Goal: Information Seeking & Learning: Learn about a topic

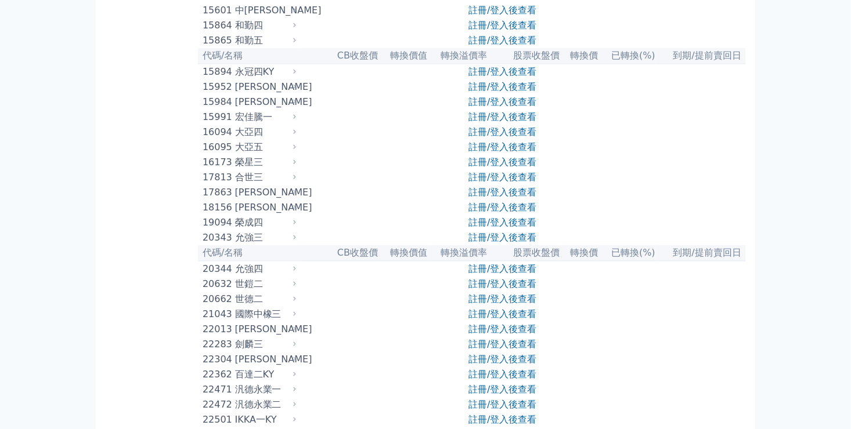
scroll to position [406, 0]
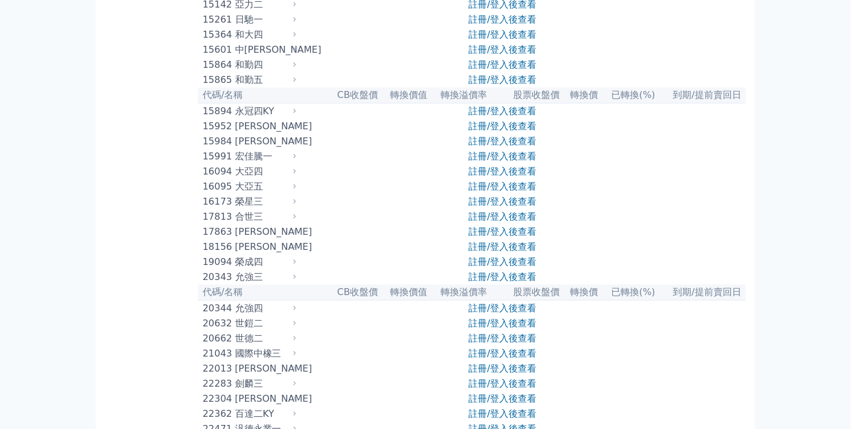
drag, startPoint x: 474, startPoint y: 100, endPoint x: 472, endPoint y: 78, distance: 22.7
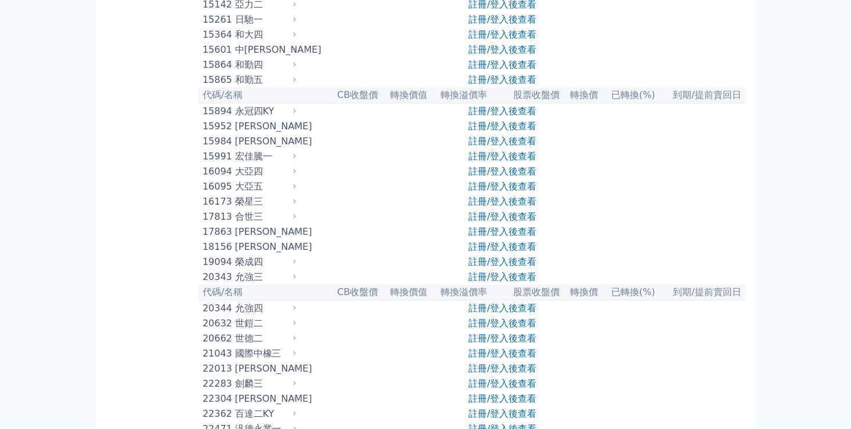
drag, startPoint x: 472, startPoint y: 78, endPoint x: 457, endPoint y: 53, distance: 28.7
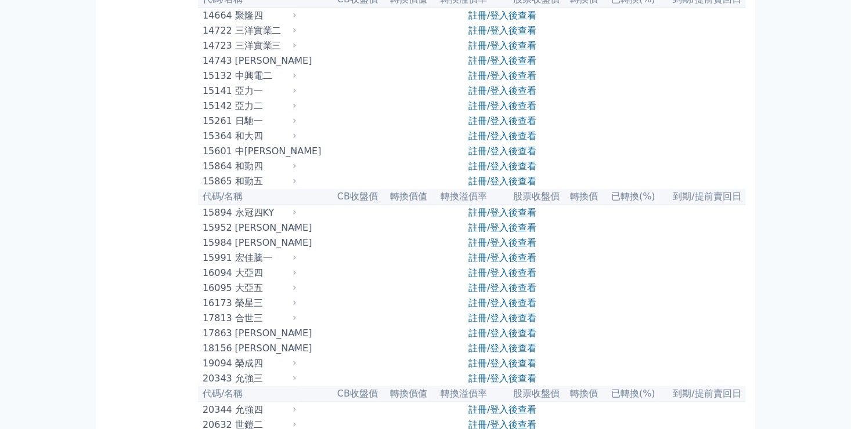
scroll to position [348, 0]
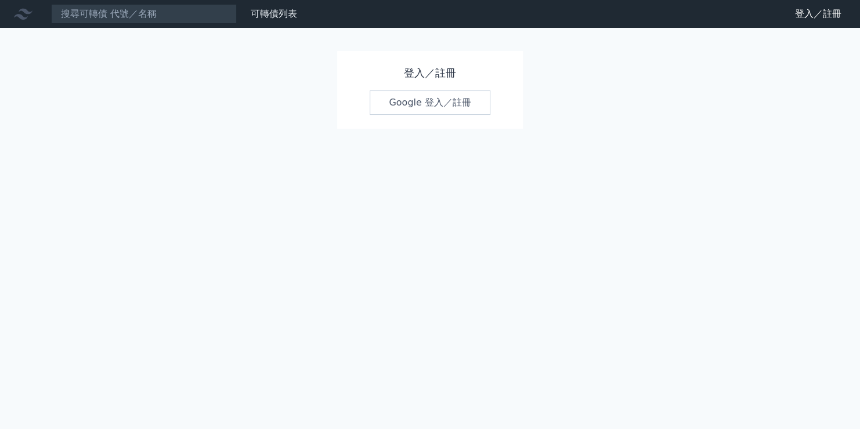
click at [417, 103] on link "Google 登入／註冊" at bounding box center [430, 103] width 121 height 24
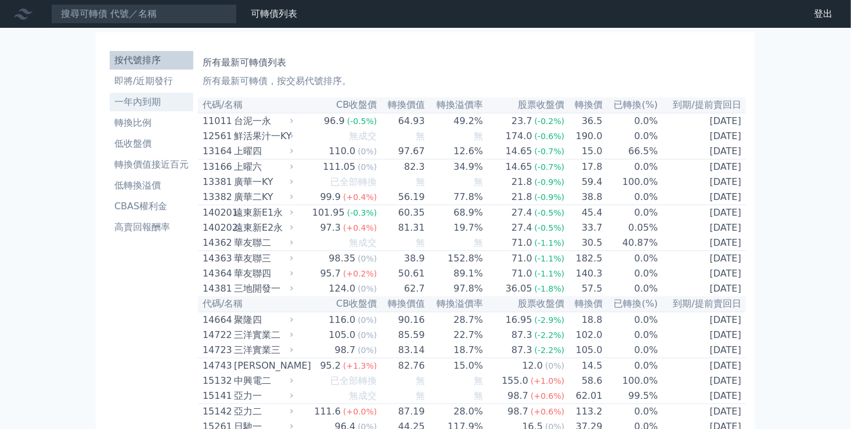
click at [154, 99] on li "一年內到期" at bounding box center [152, 102] width 84 height 14
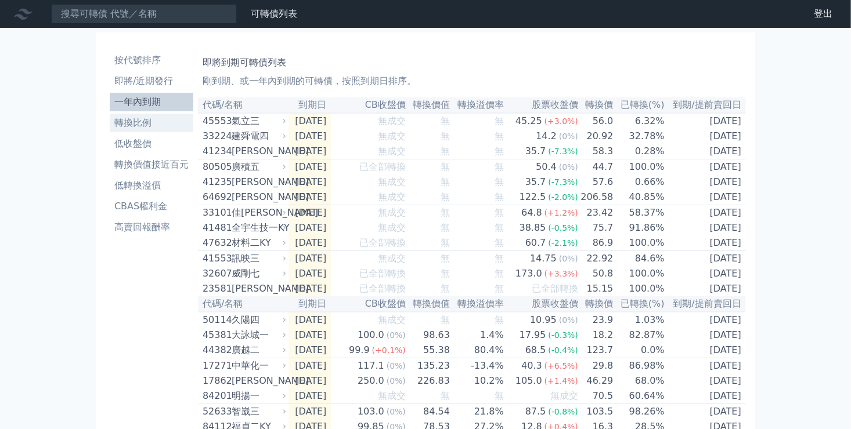
click at [147, 120] on li "轉換比例" at bounding box center [152, 123] width 84 height 14
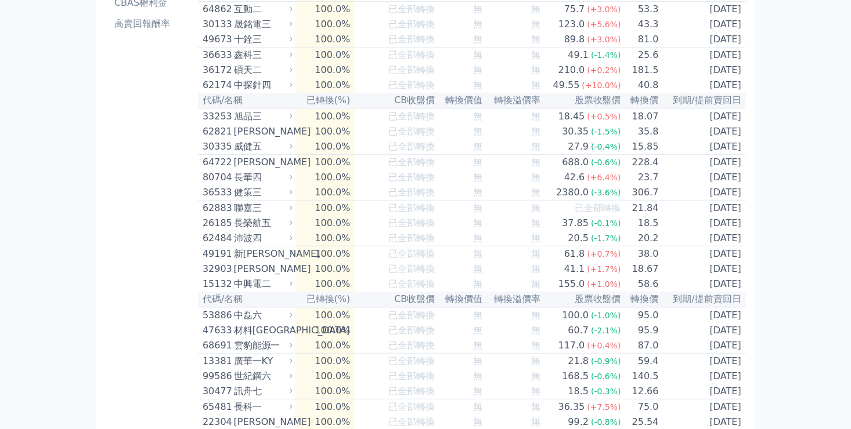
scroll to position [65, 0]
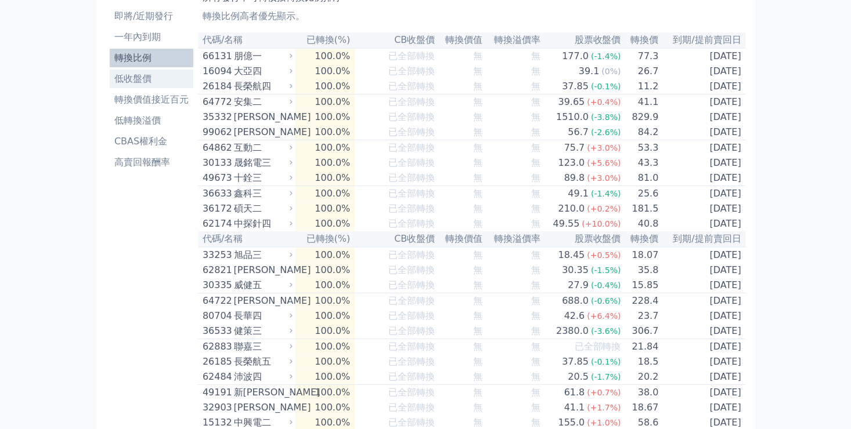
click at [141, 75] on li "低收盤價" at bounding box center [152, 79] width 84 height 14
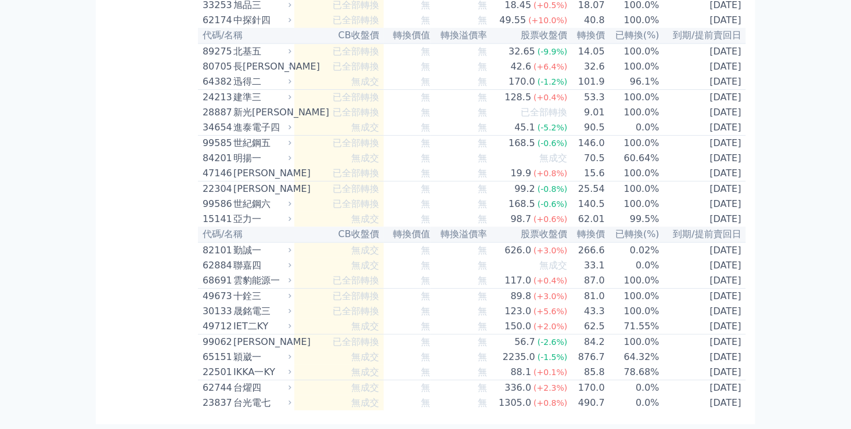
scroll to position [6963, 0]
